Goal: Task Accomplishment & Management: Manage account settings

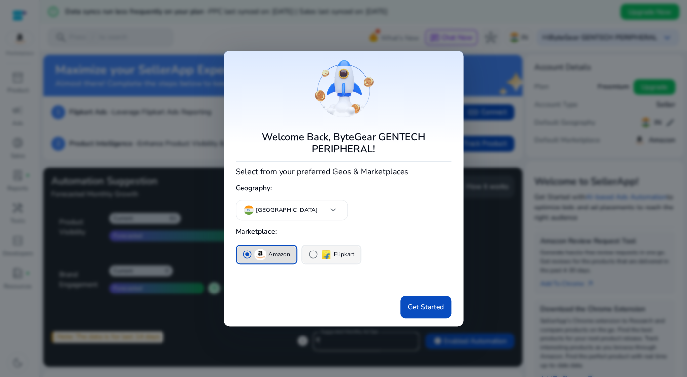
click at [324, 248] on div "radio_button_unchecked Flipkart" at bounding box center [331, 254] width 46 height 12
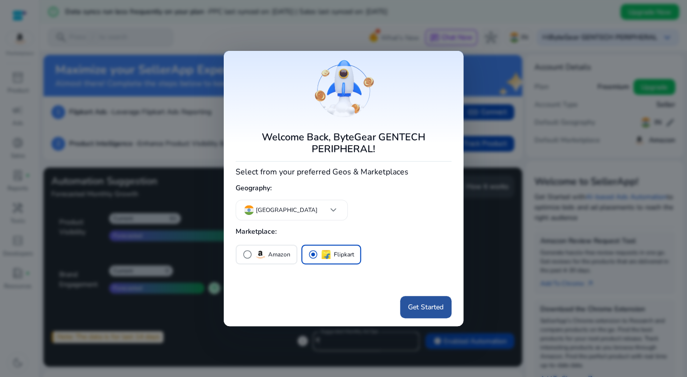
click at [434, 302] on span "Get Started" at bounding box center [426, 307] width 36 height 10
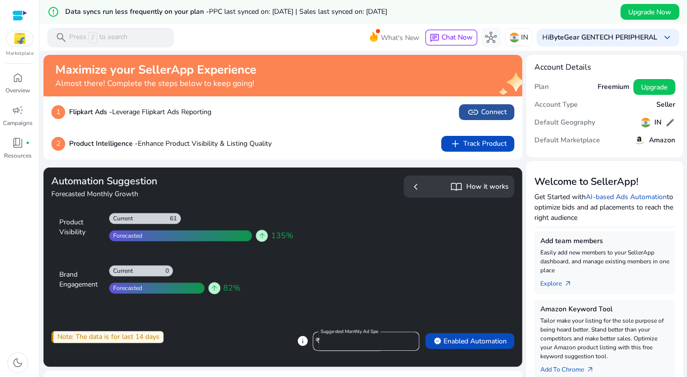
click at [494, 106] on span "link Connect" at bounding box center [487, 112] width 40 height 12
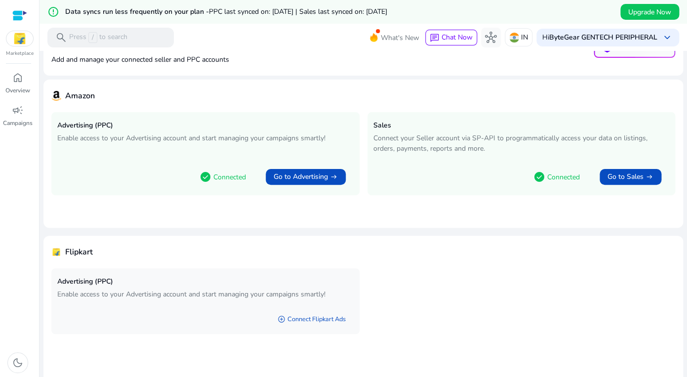
scroll to position [40, 0]
click at [318, 310] on link "add_circle Connect Flipkart Ads" at bounding box center [312, 319] width 84 height 18
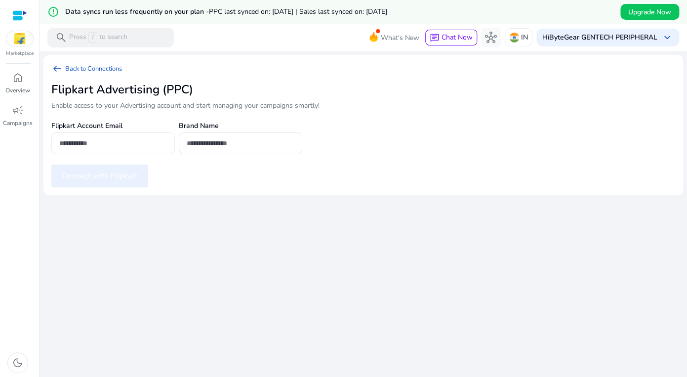
click at [131, 138] on input "email" at bounding box center [113, 143] width 108 height 11
type input "**********"
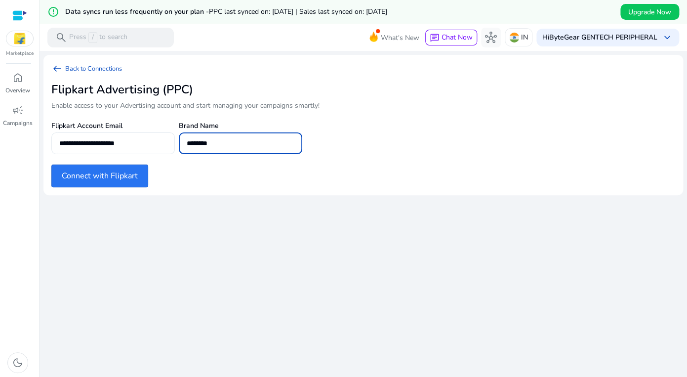
type input "********"
click at [97, 170] on button "Connect with Flipkart" at bounding box center [99, 175] width 97 height 23
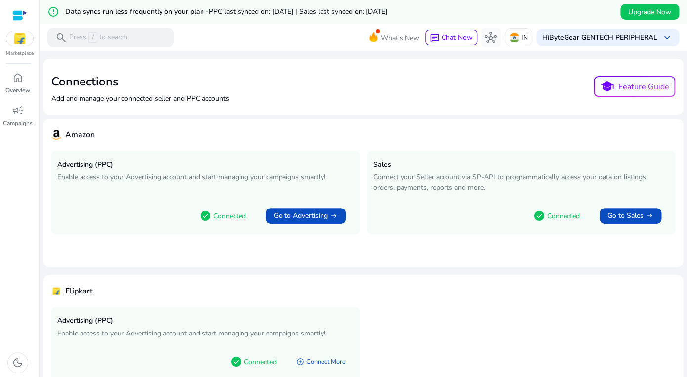
click at [23, 12] on div at bounding box center [19, 15] width 15 height 11
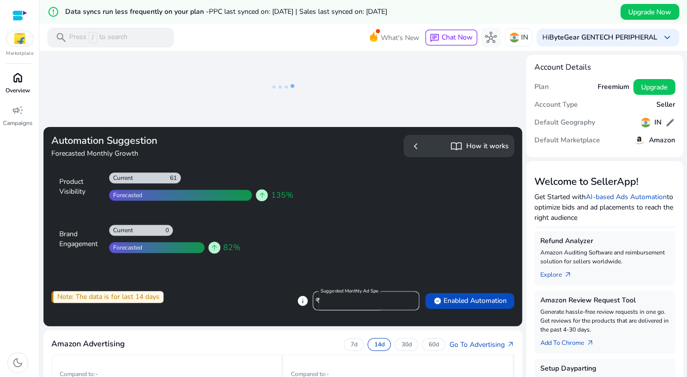
click at [20, 78] on span "home" at bounding box center [18, 78] width 12 height 12
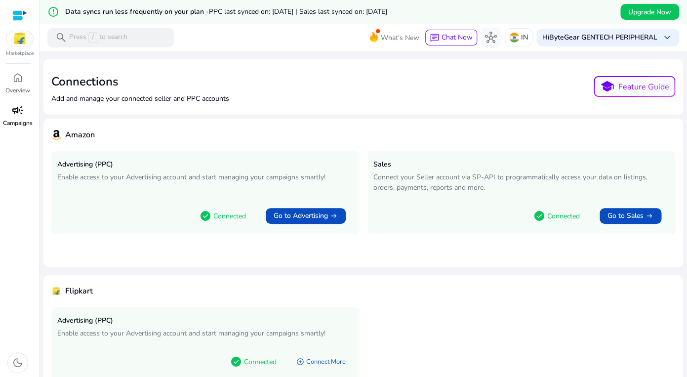
click at [22, 104] on span "campaign" at bounding box center [18, 110] width 12 height 12
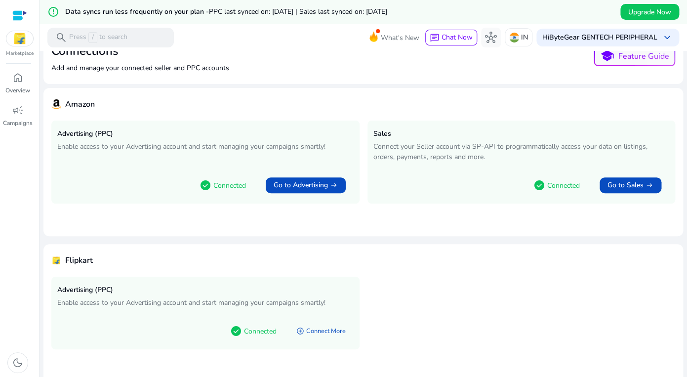
scroll to position [40, 0]
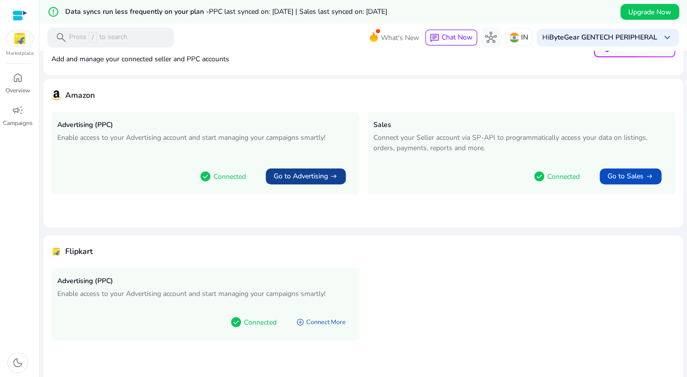
click at [305, 171] on span "Go to Advertising" at bounding box center [301, 176] width 54 height 10
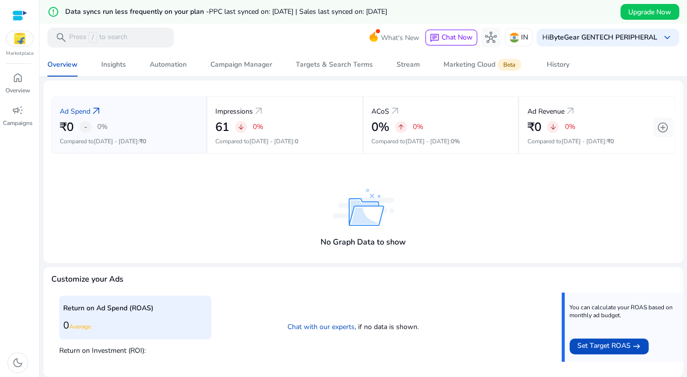
scroll to position [185, 0]
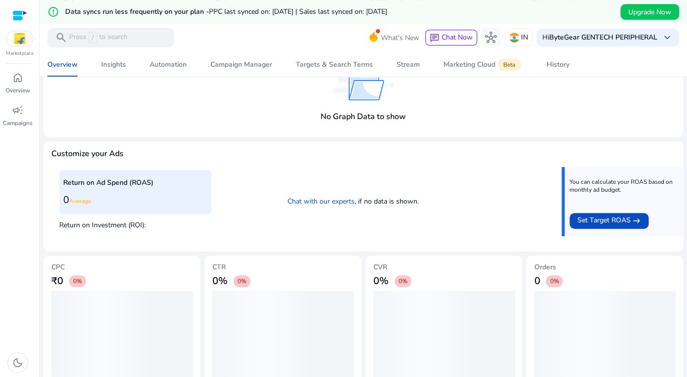
click at [314, 126] on div "Ad Spend arrow_outward ₹0 - 0% Compared to [DATE] - [DATE] : ₹0 Impressions arr…" at bounding box center [362, 174] width 639 height 439
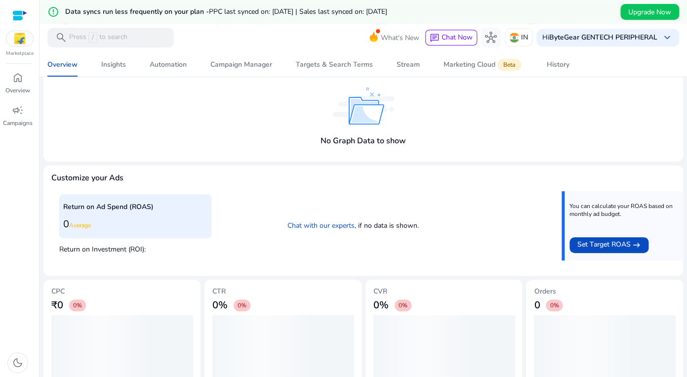
scroll to position [0, 0]
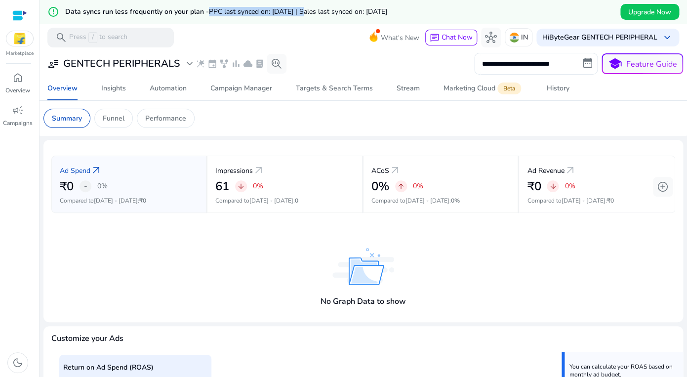
drag, startPoint x: 193, startPoint y: 13, endPoint x: 306, endPoint y: 22, distance: 112.9
click at [304, 21] on div "error_outline Data syncs run less frequently on your plan - PPC last synced on:…" at bounding box center [363, 12] width 647 height 24
click at [306, 22] on div "error_outline Data syncs run less frequently on your plan - PPC last synced on:…" at bounding box center [363, 12] width 647 height 24
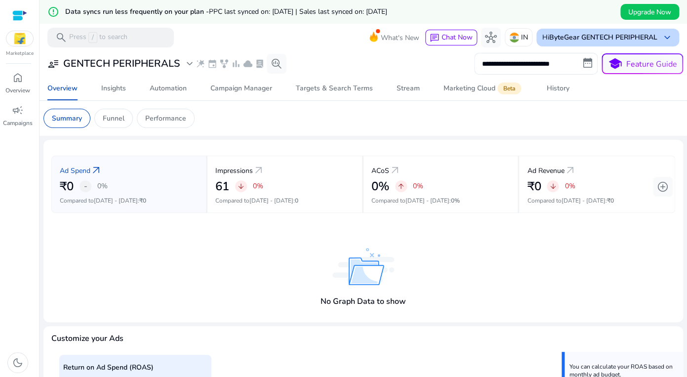
click at [609, 40] on b "ByteGear GENTECH PERIPHERAL" at bounding box center [603, 37] width 108 height 9
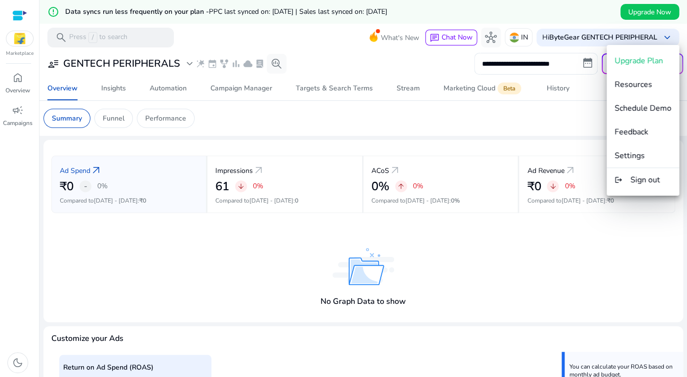
click at [328, 57] on div at bounding box center [343, 188] width 687 height 377
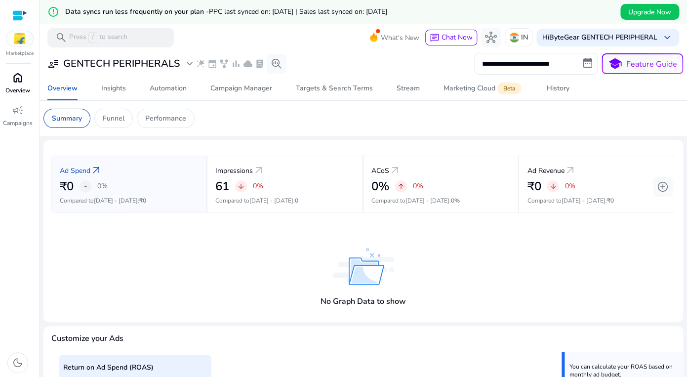
click at [17, 72] on span "home" at bounding box center [18, 78] width 12 height 12
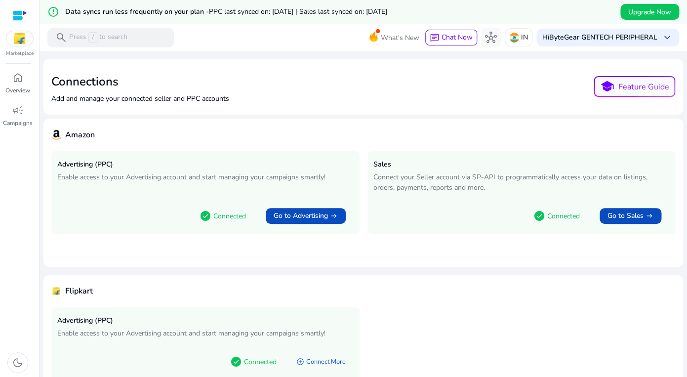
click at [21, 14] on div at bounding box center [19, 15] width 15 height 11
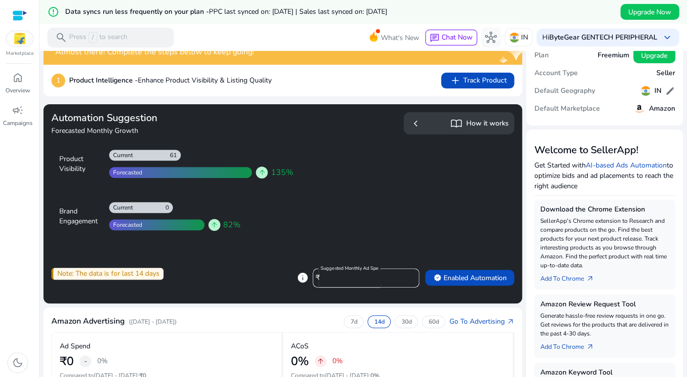
scroll to position [33, 0]
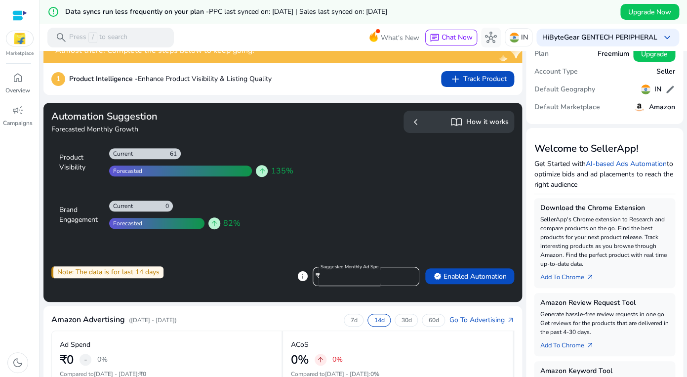
click at [665, 69] on h5 "Seller" at bounding box center [665, 72] width 19 height 8
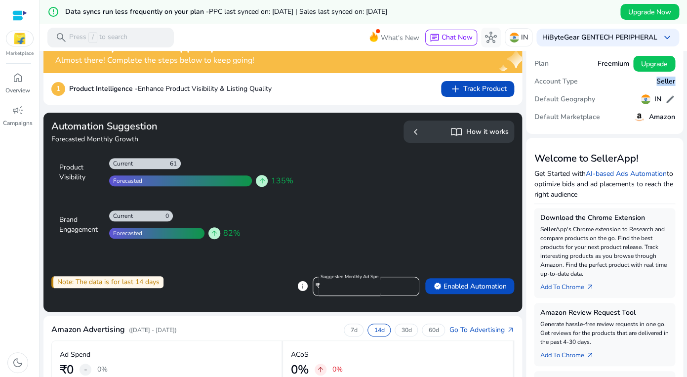
scroll to position [19, 0]
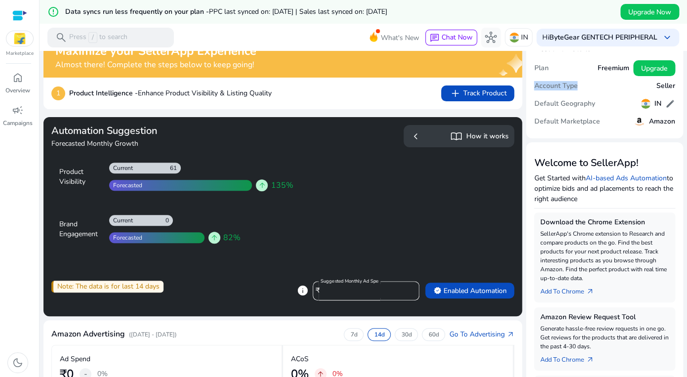
drag, startPoint x: 532, startPoint y: 82, endPoint x: 590, endPoint y: 82, distance: 57.8
click at [590, 82] on mat-card "Account Details Plan Freemium Upgrade Account Type Seller Default Geography IN …" at bounding box center [604, 87] width 157 height 102
click at [590, 82] on div "Account Type Seller" at bounding box center [604, 86] width 141 height 18
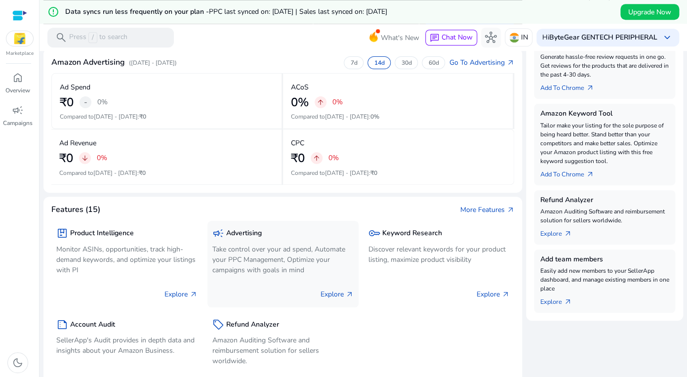
scroll to position [0, 0]
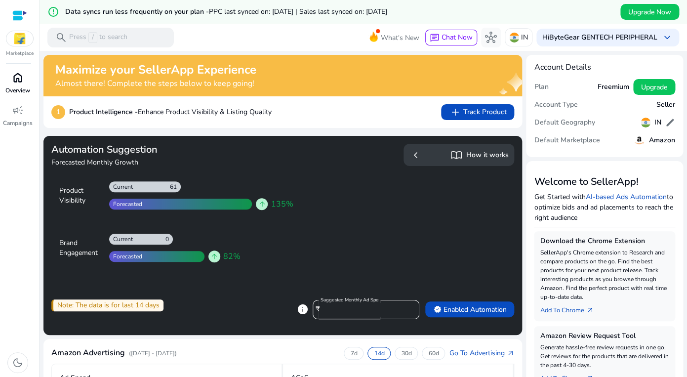
click at [22, 79] on div "home" at bounding box center [18, 78] width 28 height 16
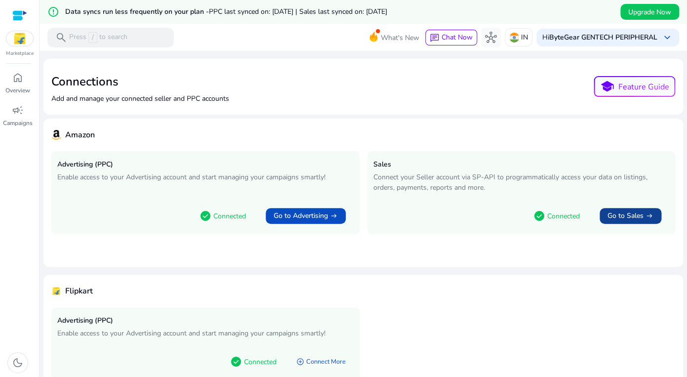
click at [634, 211] on span "Go to Sales" at bounding box center [625, 216] width 36 height 10
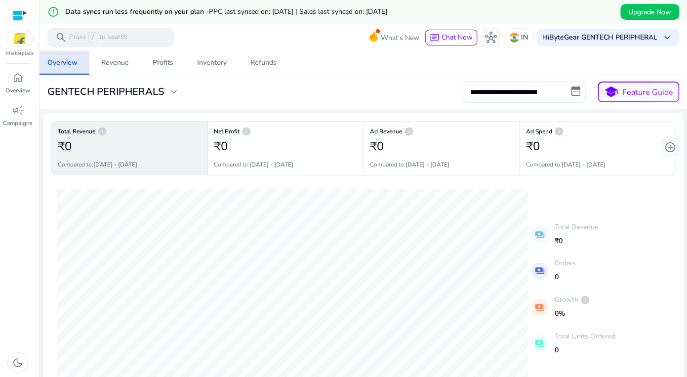
click at [347, 66] on div "Overview Revenue Profits Inventory Refunds" at bounding box center [363, 63] width 655 height 24
